Goal: Check status: Check status

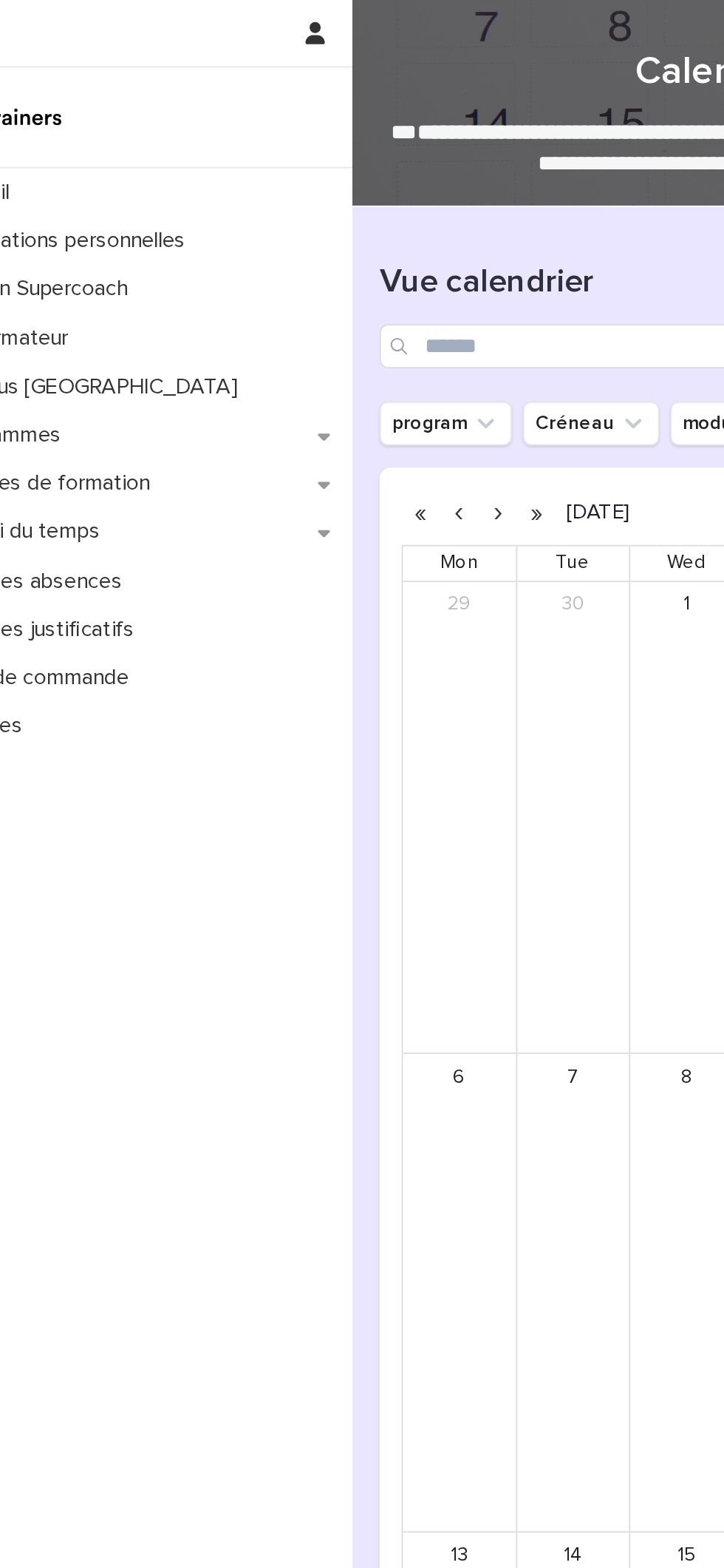
click at [322, 273] on button "button" at bounding box center [322, 275] width 20 height 23
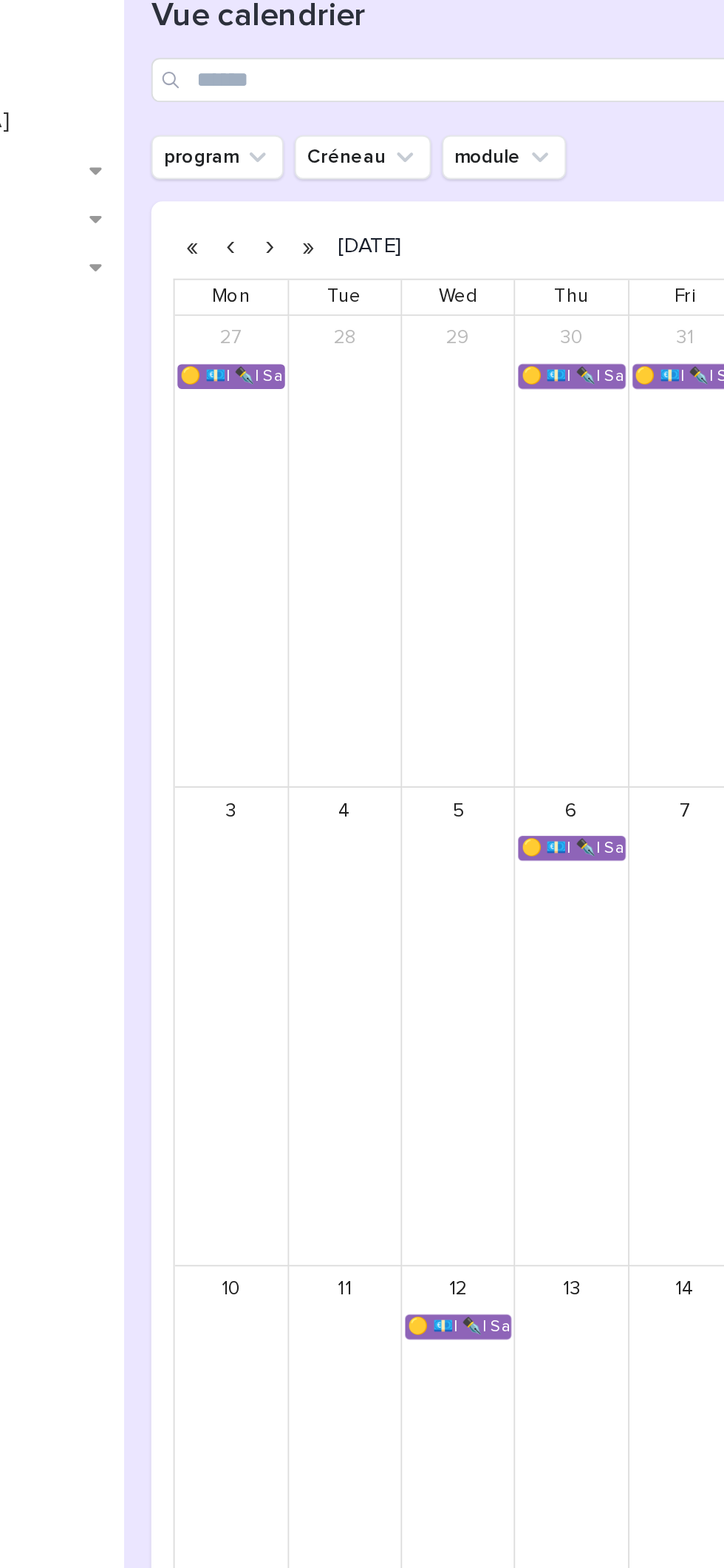
click at [343, 274] on button "button" at bounding box center [343, 275] width 20 height 23
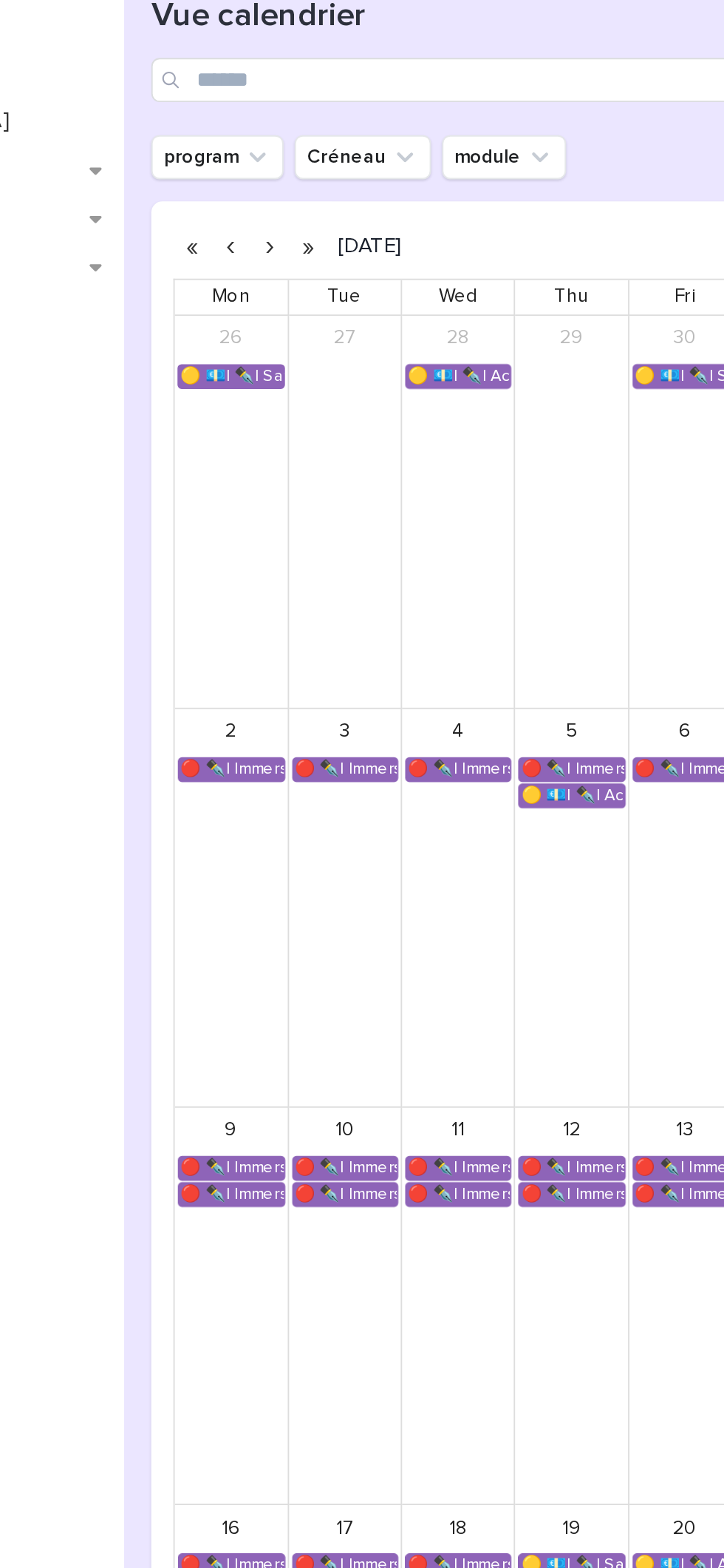
click at [321, 276] on button "button" at bounding box center [322, 275] width 20 height 23
click at [322, 275] on button "button" at bounding box center [322, 275] width 20 height 23
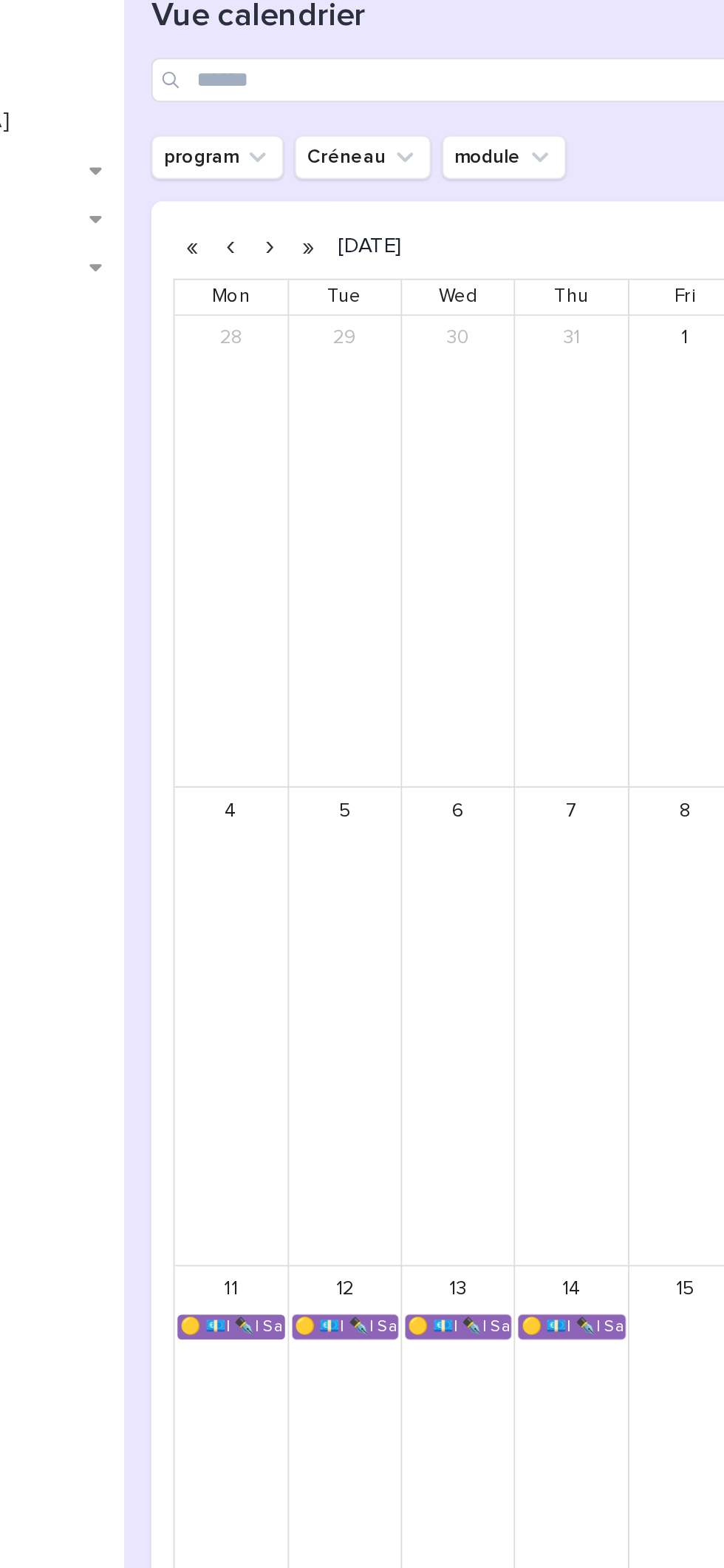
click at [320, 276] on button "button" at bounding box center [322, 275] width 20 height 23
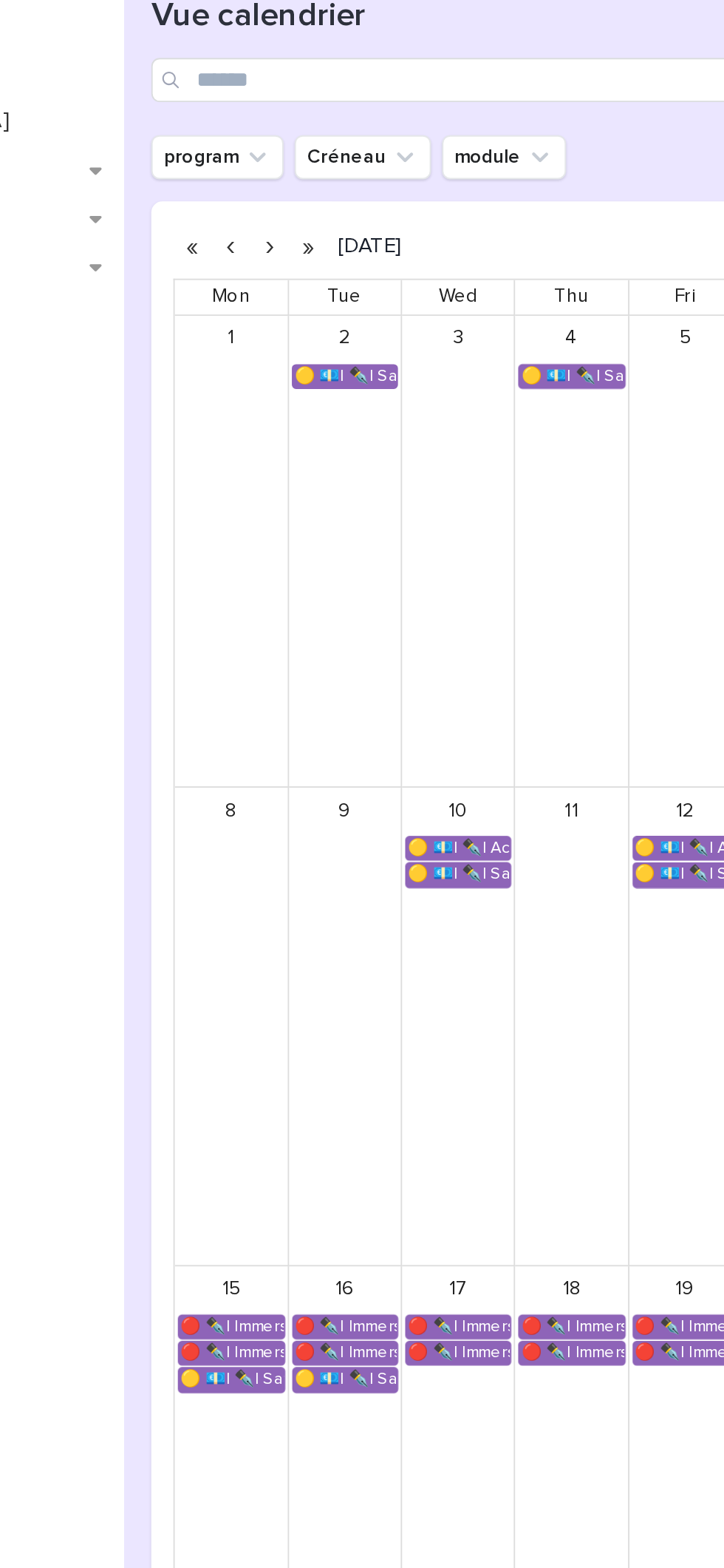
scroll to position [30, 0]
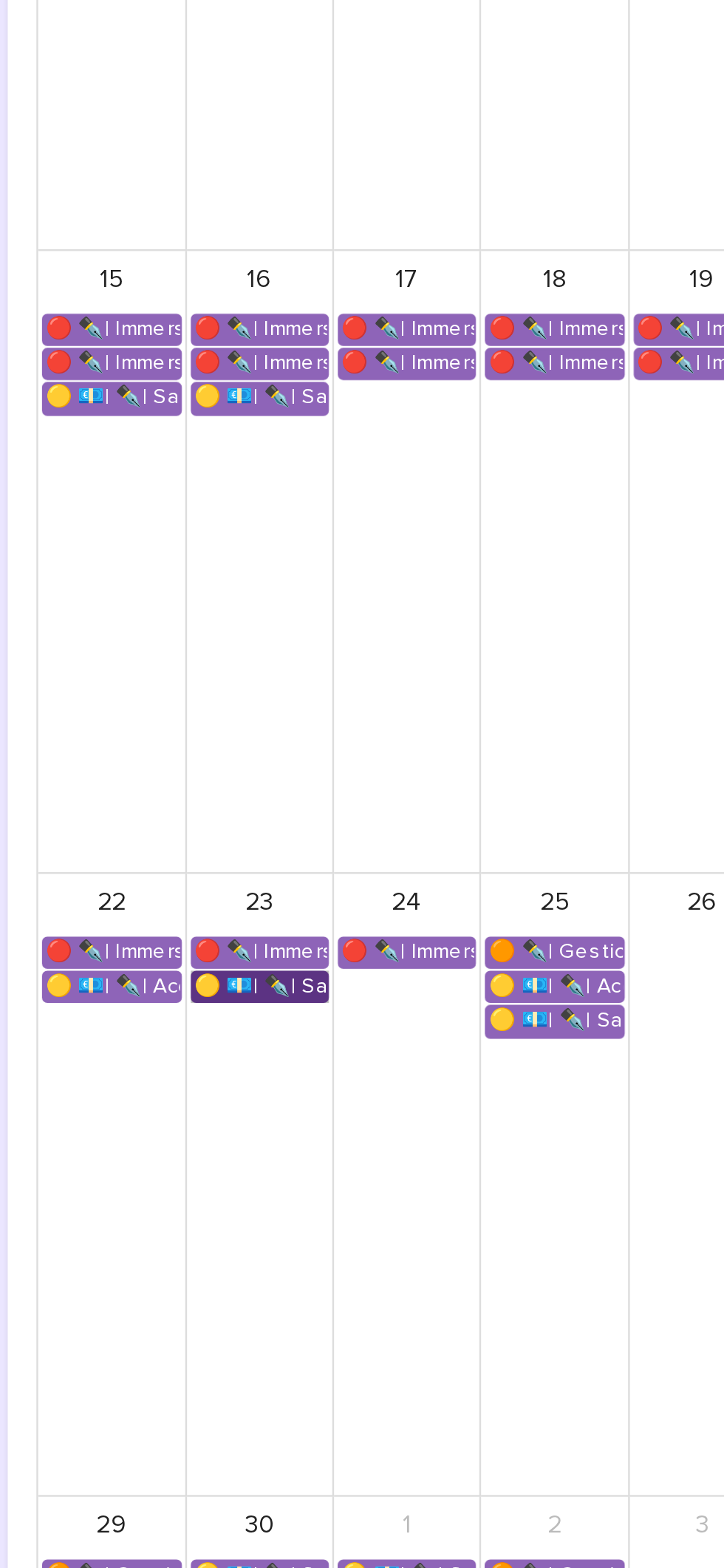
click at [359, 1093] on link "🟡 💶| ✒️| Savoir-être métier - Relation Client" at bounding box center [362, 1095] width 57 height 13
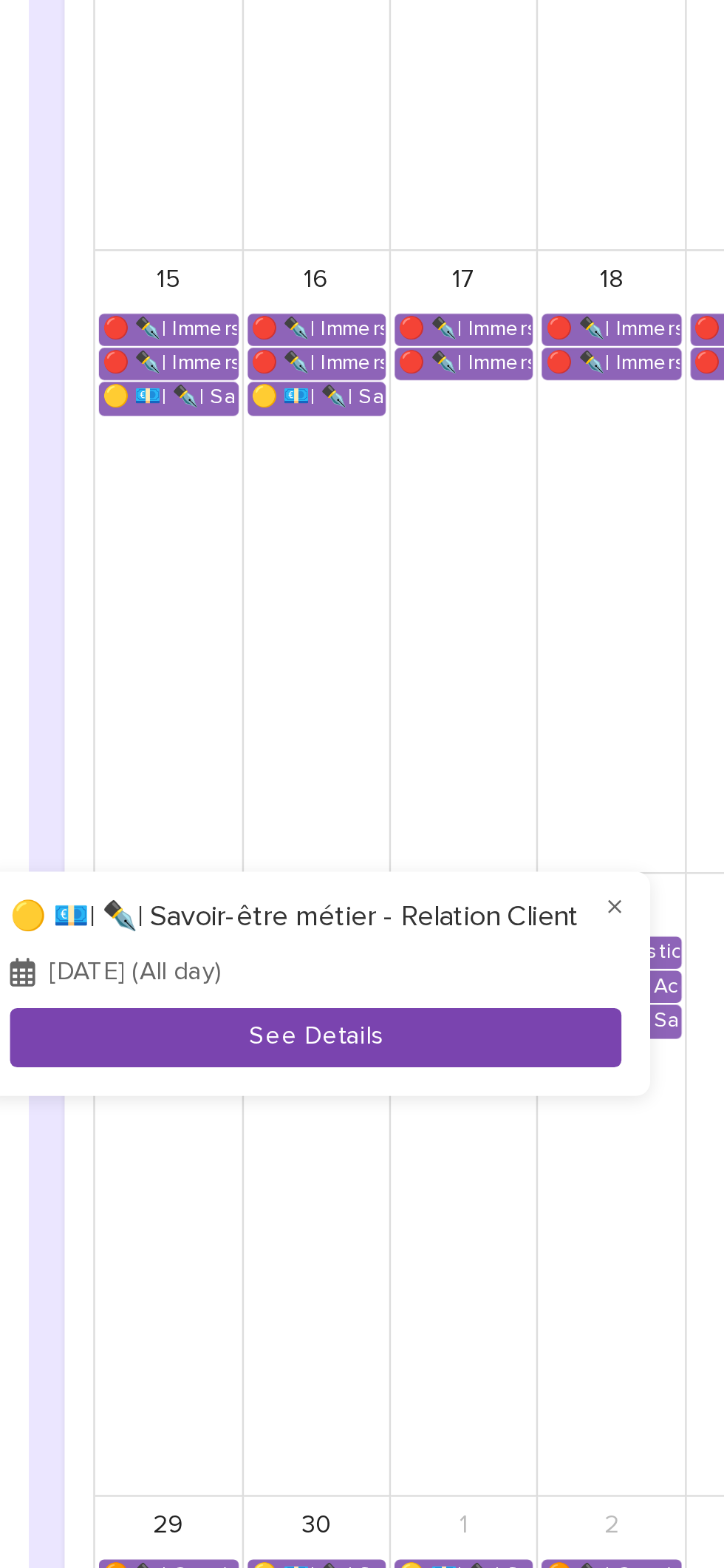
click at [310, 1111] on button "See Details" at bounding box center [362, 1116] width 252 height 24
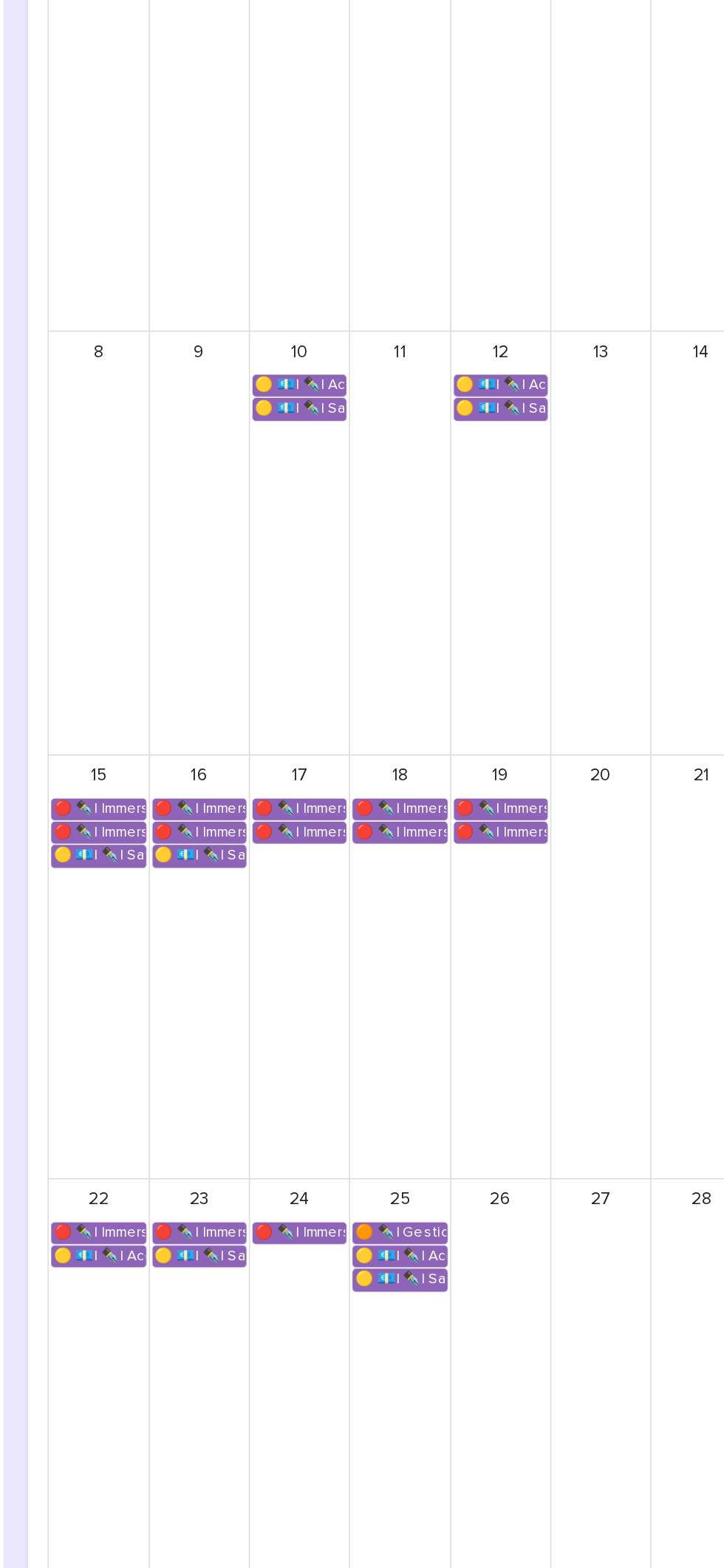
scroll to position [30, 0]
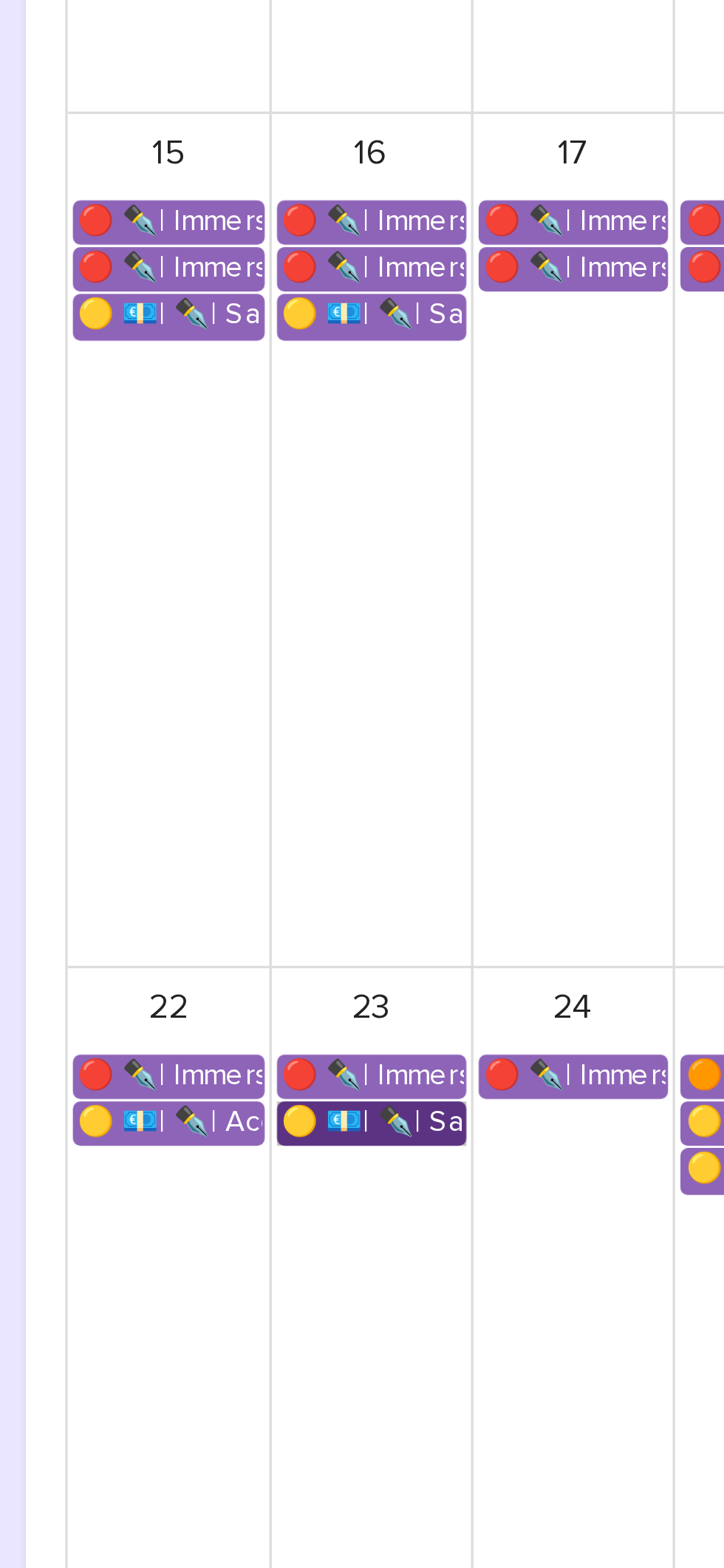
click at [378, 1097] on link "🟡 💶| ✒️| Savoir-être métier - Relation Client" at bounding box center [362, 1095] width 57 height 13
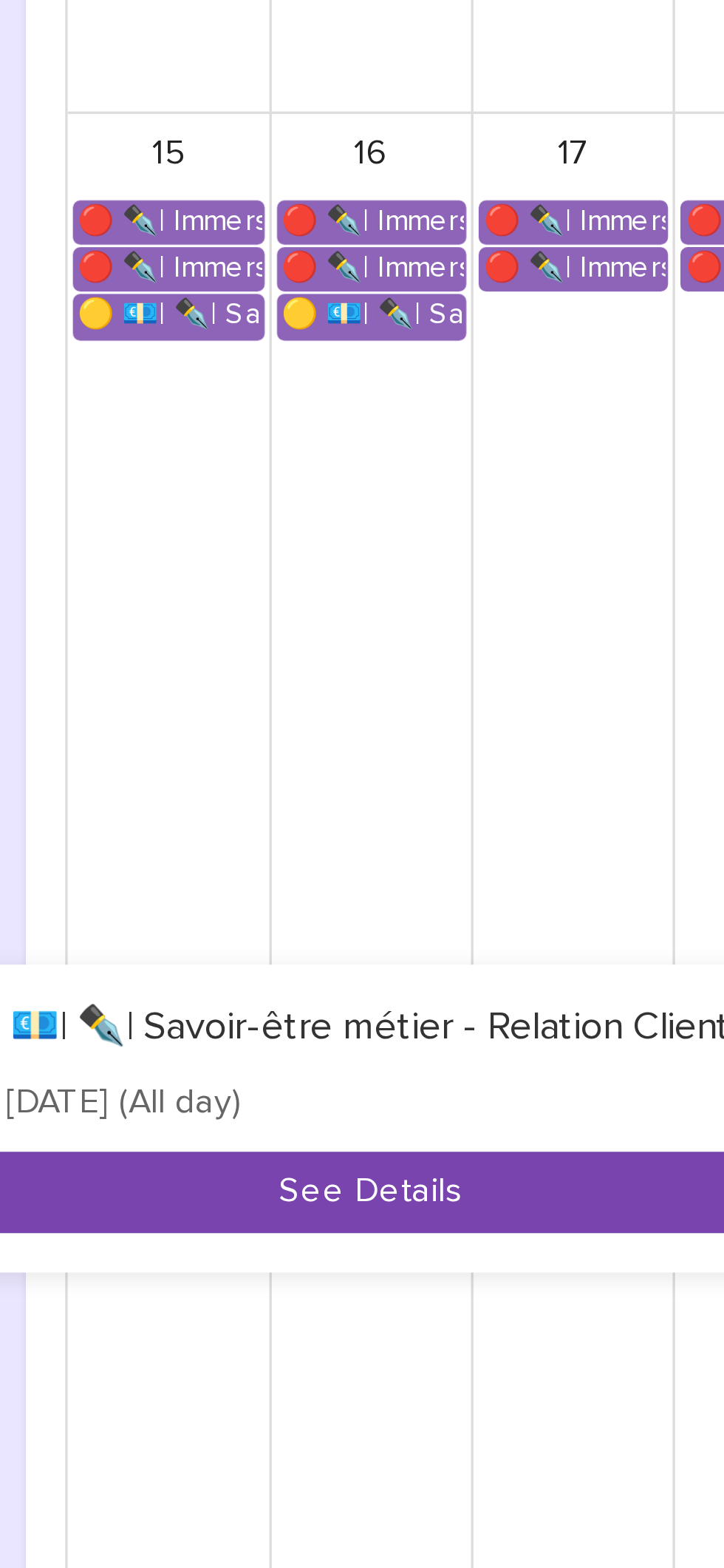
click at [393, 1118] on button "See Details" at bounding box center [362, 1116] width 252 height 24
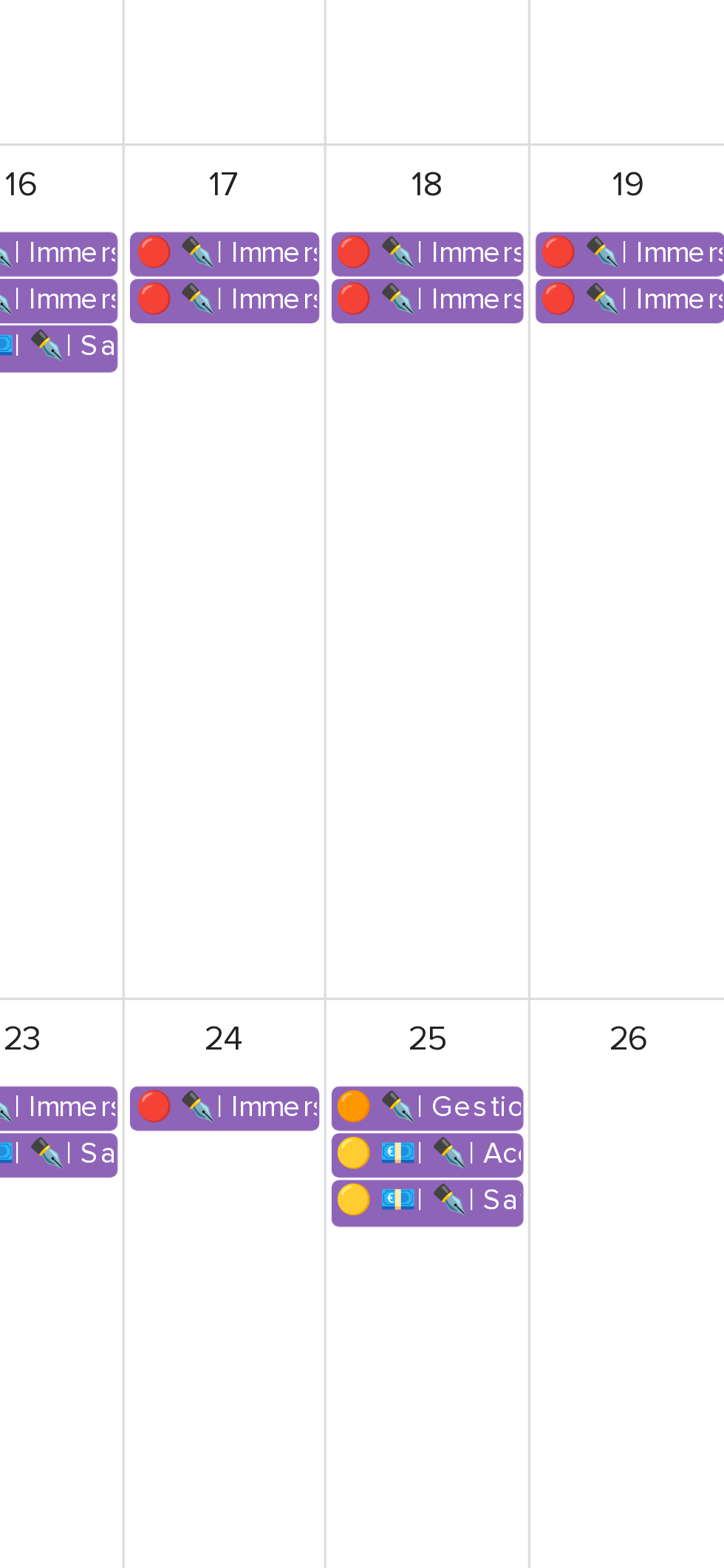
scroll to position [30, 0]
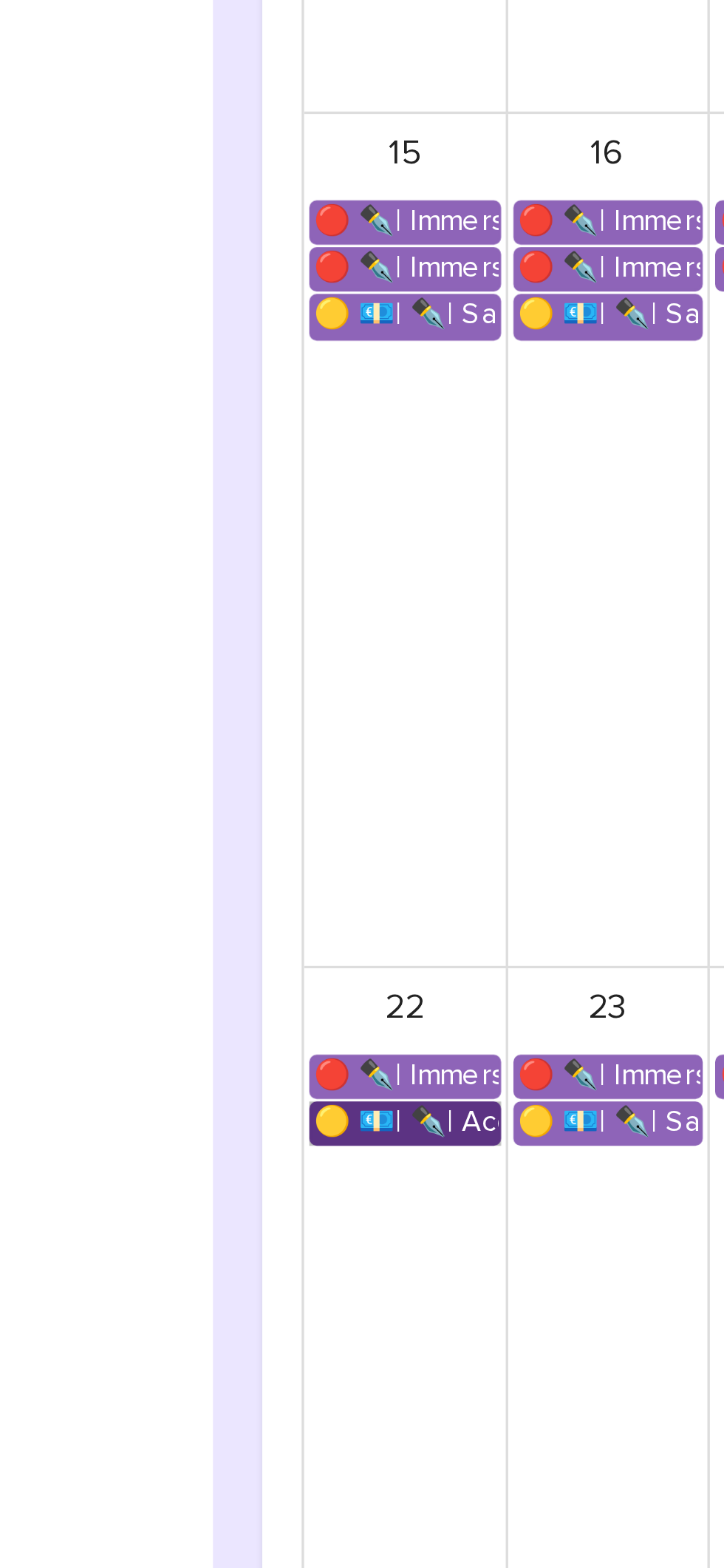
click at [314, 1090] on link "🟡 💶| ✒️| Accompagnement Immersion - Retour de l'immersion tutorée" at bounding box center [301, 1095] width 58 height 13
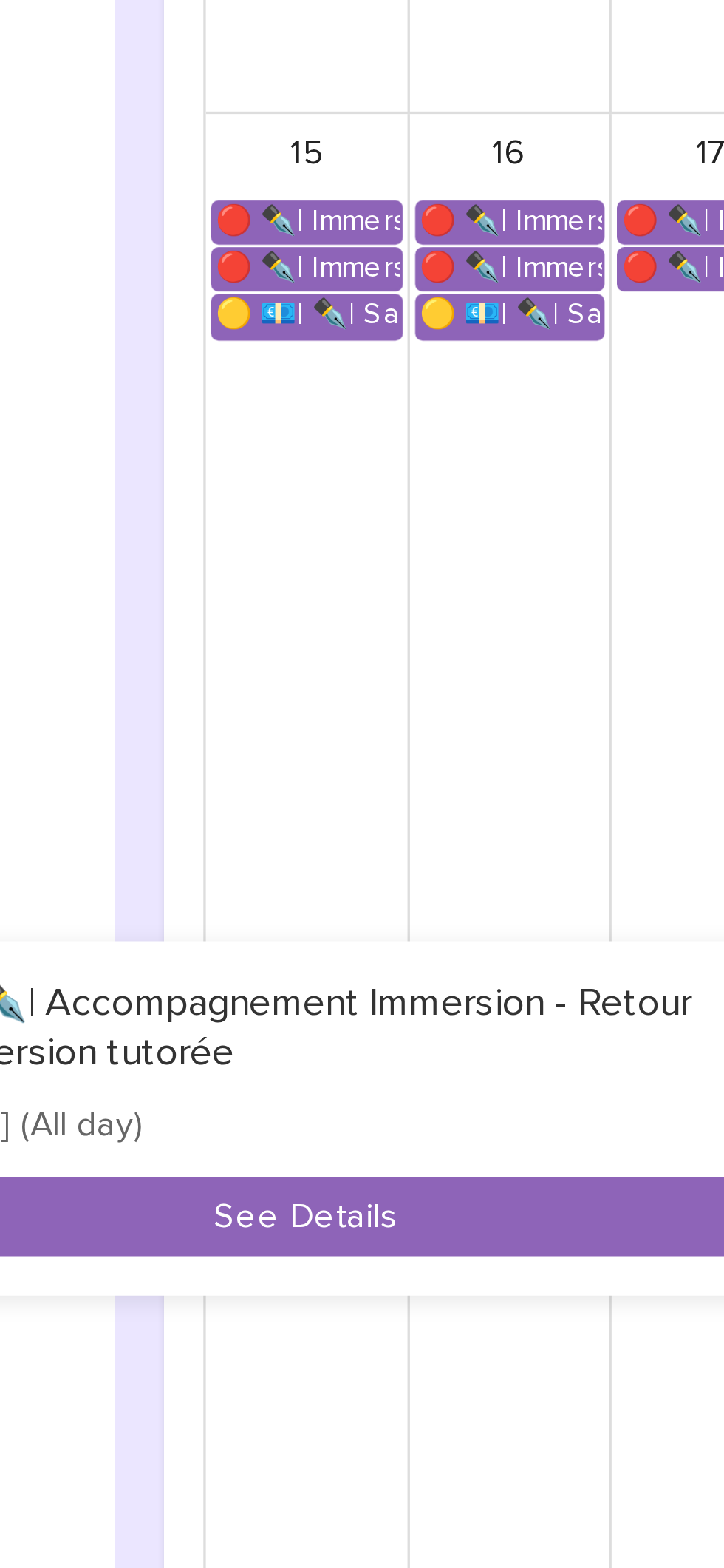
click at [299, 1169] on div at bounding box center [362, 784] width 724 height 1568
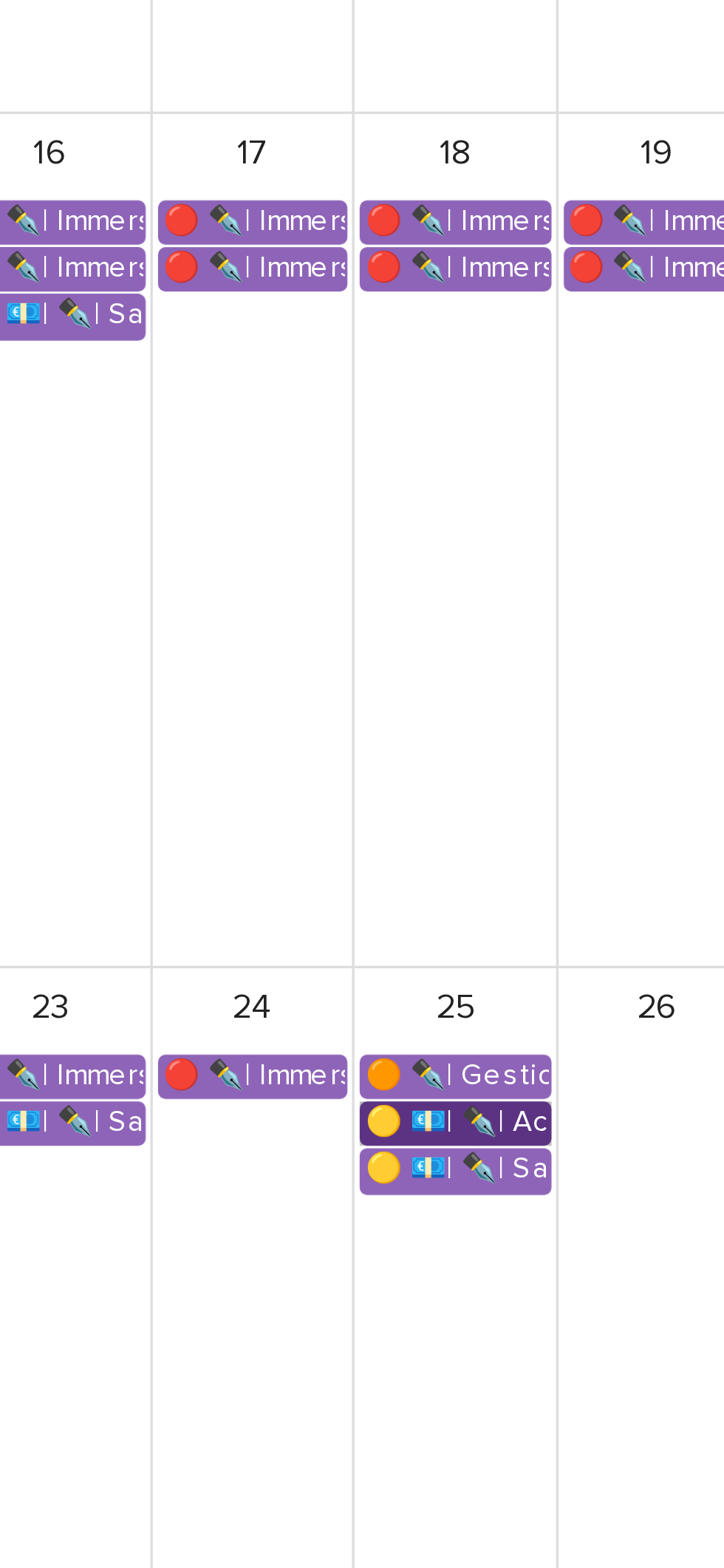
click at [501, 1095] on link "🟡 💶| ✒️| Accompagnement Immersion - Retour de l'immersion tutorée" at bounding box center [484, 1095] width 57 height 13
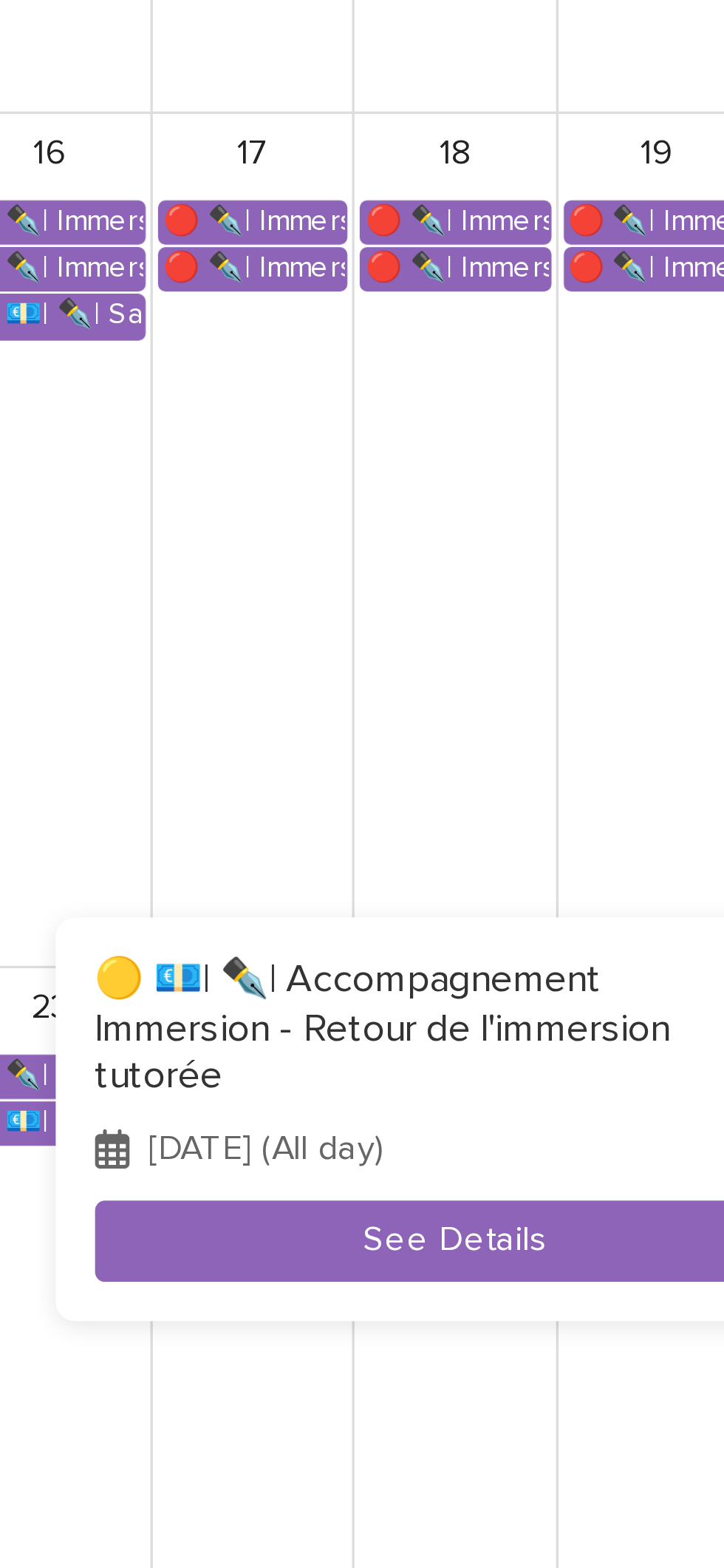
click at [470, 1188] on div at bounding box center [362, 784] width 724 height 1568
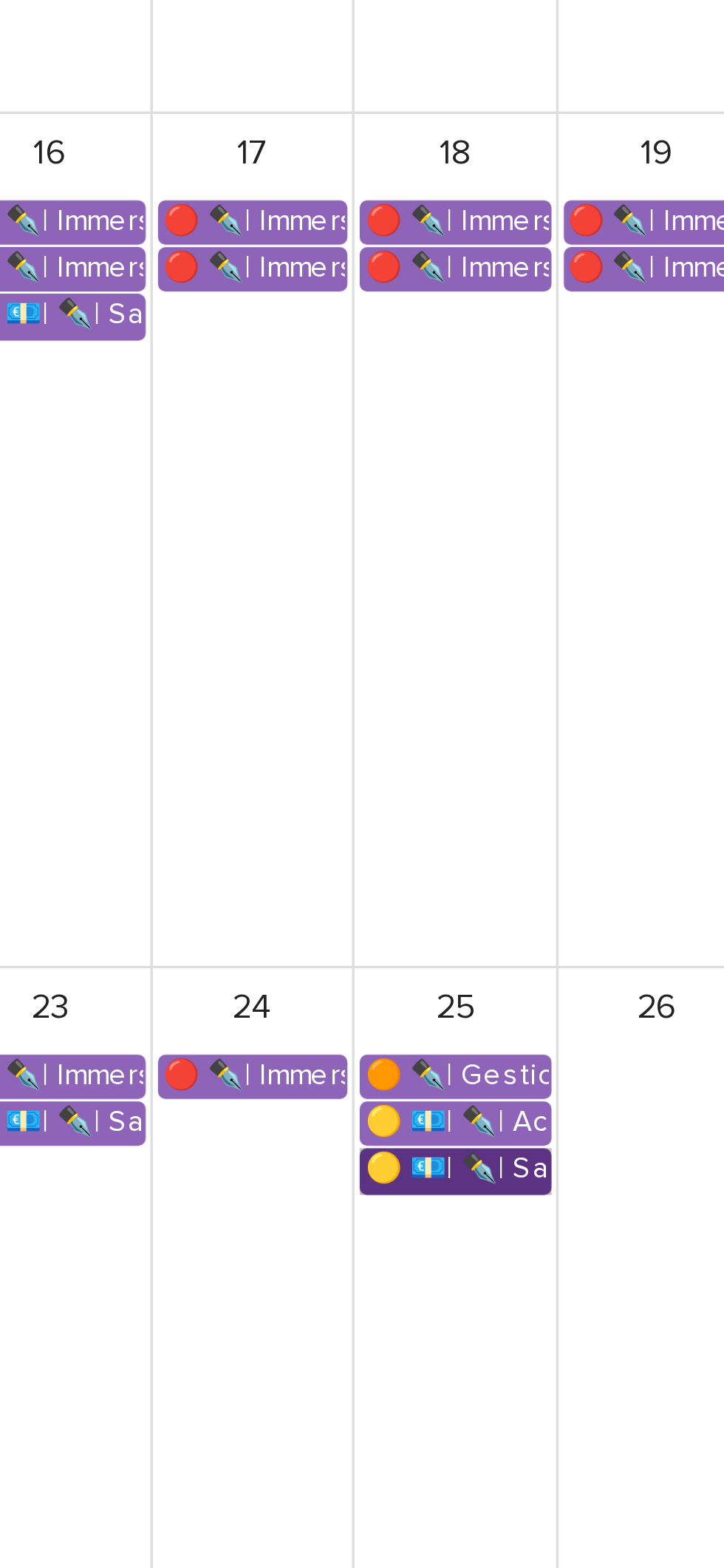
click at [499, 1109] on link "🟡 💶| ✒️| Savoir-être métier - Relation Client" at bounding box center [484, 1109] width 57 height 13
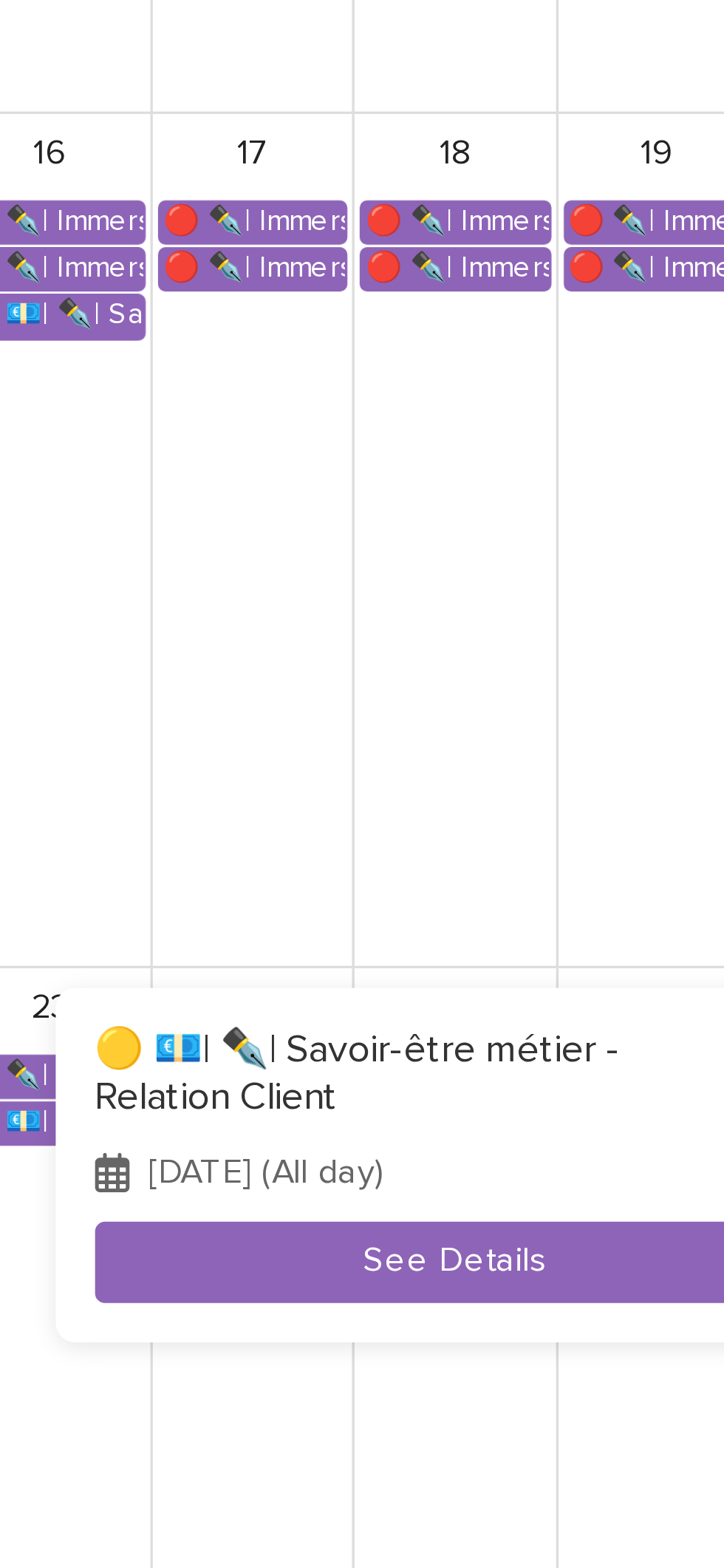
click at [458, 1183] on div at bounding box center [362, 784] width 724 height 1568
